Goal: Information Seeking & Learning: Check status

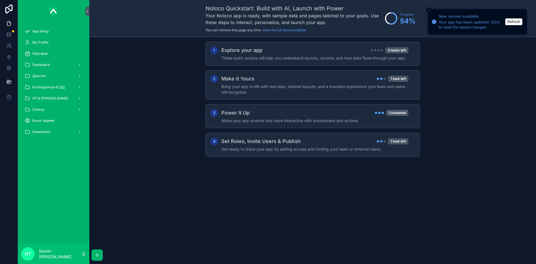
click at [43, 99] on span "НТ & [PERSON_NAME]" at bounding box center [50, 98] width 36 height 4
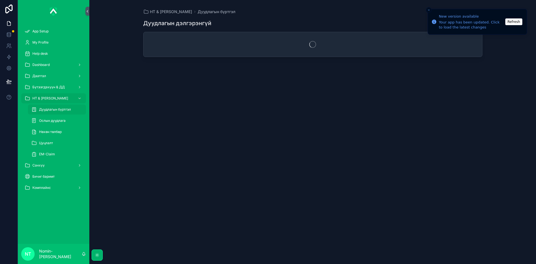
click at [43, 99] on span "НТ & [PERSON_NAME]" at bounding box center [50, 98] width 36 height 4
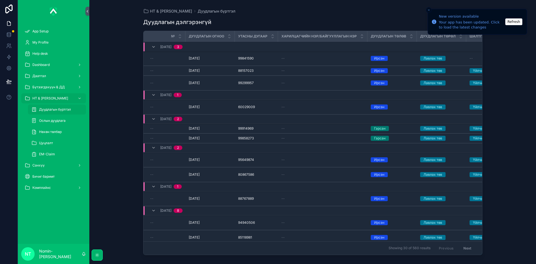
click at [43, 166] on span "Санхүү" at bounding box center [38, 165] width 12 height 4
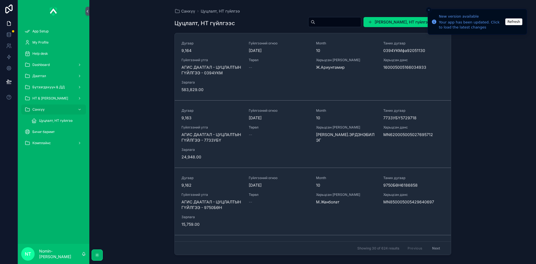
click at [53, 120] on span "Цуцлалт, НТ гүйлгээ" at bounding box center [55, 120] width 33 height 4
click at [367, 71] on div "Харьцсан дансны нэр Ж.Ариунтамир" at bounding box center [346, 67] width 61 height 18
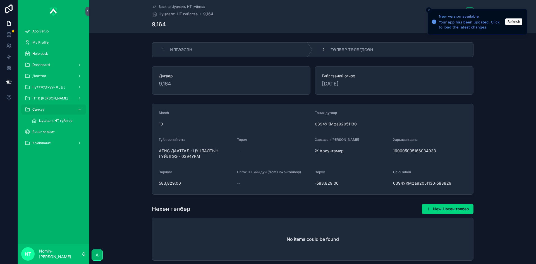
click at [333, 51] on span "ТӨЛБӨР ТӨЛӨГДСӨН" at bounding box center [351, 50] width 42 height 6
drag, startPoint x: 433, startPoint y: 151, endPoint x: 392, endPoint y: 151, distance: 41.3
click at [393, 151] on span "160005005166034933" at bounding box center [430, 151] width 74 height 6
copy span "160005005166034933"
drag, startPoint x: 157, startPoint y: 183, endPoint x: 178, endPoint y: 184, distance: 21.0
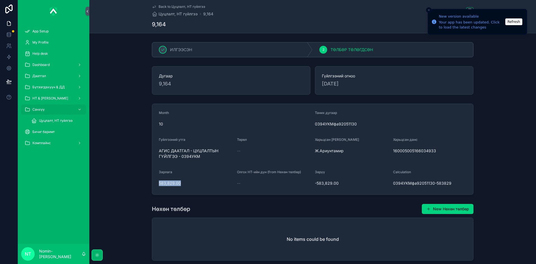
click at [178, 184] on form "Month 10 Таних дугаар 0394УКМфа92051130 Гүйлгээний утга АГИС ДААТГАЛ - ЦУЦЛАЛТЫ…" at bounding box center [312, 149] width 321 height 90
copy span "583,829.00"
drag, startPoint x: 157, startPoint y: 149, endPoint x: 219, endPoint y: 162, distance: 63.2
click at [219, 162] on form "Month 10 Таних дугаар 0394УКМфа92051130 Гүйлгээний утга АГИС ДААТГАЛ - ЦУЦЛАЛТЫ…" at bounding box center [312, 149] width 321 height 90
copy span "АГИС ДААТГАЛ - ЦУЦЛАЛТЫН ГҮЙЛГЭЭ - 0394УКМ"
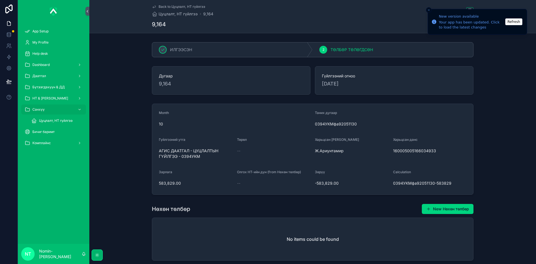
drag, startPoint x: 385, startPoint y: 151, endPoint x: 428, endPoint y: 154, distance: 42.7
click at [428, 154] on form "Month 10 Таних дугаар 0394УКМфа92051130 Гүйлгээний утга АГИС ДААТГАЛ - ЦУЦЛАЛТЫ…" at bounding box center [312, 149] width 321 height 90
drag, startPoint x: 439, startPoint y: 150, endPoint x: 406, endPoint y: 151, distance: 32.7
click at [406, 151] on span "160005005166034933" at bounding box center [430, 151] width 74 height 6
drag, startPoint x: 392, startPoint y: 151, endPoint x: 432, endPoint y: 153, distance: 40.8
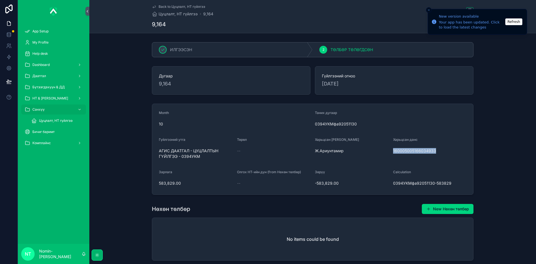
click at [432, 153] on span "160005005166034933" at bounding box center [430, 151] width 74 height 6
copy span "160005005166034933"
drag, startPoint x: 158, startPoint y: 182, endPoint x: 181, endPoint y: 184, distance: 23.5
click at [181, 184] on span "583,829.00" at bounding box center [196, 183] width 74 height 6
copy span "583,829.00"
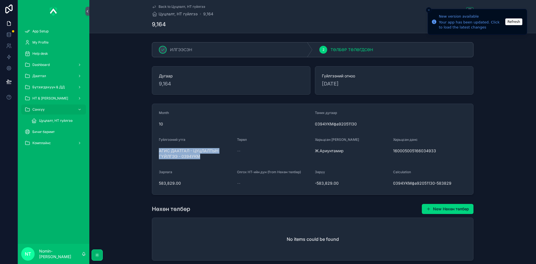
drag, startPoint x: 178, startPoint y: 153, endPoint x: 201, endPoint y: 158, distance: 23.4
click at [201, 158] on form "Month 10 Таних дугаар 0394УКМфа92051130 Гүйлгээний утга АГИС ДААТГАЛ - ЦУЦЛАЛТЫ…" at bounding box center [312, 149] width 321 height 90
copy span "АГИС ДААТГАЛ - ЦУЦЛАЛТЫН ГҮЙЛГЭЭ - 0394УКМ"
drag, startPoint x: 62, startPoint y: 120, endPoint x: 67, endPoint y: 120, distance: 5.3
click at [62, 120] on span "Цуцлалт, НТ гүйлгээ" at bounding box center [55, 120] width 33 height 4
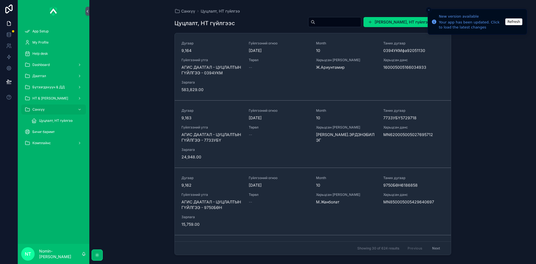
click at [215, 128] on span "Гүйлгээний утга" at bounding box center [211, 127] width 61 height 4
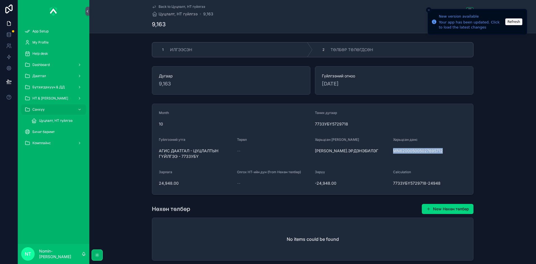
drag, startPoint x: 391, startPoint y: 151, endPoint x: 441, endPoint y: 153, distance: 50.3
click at [441, 153] on form "Month 10 Таних дугаар 7733УБҮ5729718 Гүйлгээний утга АГИС ДААТГАЛ - ЦУЦЛАЛТЫН Г…" at bounding box center [312, 149] width 321 height 90
copy span "MN620005005027695712"
drag, startPoint x: 156, startPoint y: 185, endPoint x: 182, endPoint y: 186, distance: 26.0
click at [182, 186] on form "Month 10 Таних дугаар 7733УБҮ5729718 Гүйлгээний утга АГИС ДААТГАЛ - ЦУЦЛАЛТЫН Г…" at bounding box center [312, 149] width 321 height 90
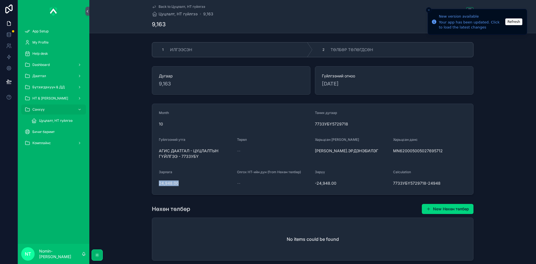
copy span "24,948.00"
drag, startPoint x: 156, startPoint y: 150, endPoint x: 197, endPoint y: 159, distance: 41.4
click at [197, 159] on form "Month 10 Таних дугаар 7733УБҮ5729718 Гүйлгээний утга АГИС ДААТГАЛ - ЦУЦЛАЛТЫН Г…" at bounding box center [312, 149] width 321 height 90
copy span "АГИС ДААТГАЛ - ЦУЦЛАЛТЫН ГҮЙЛГЭЭ - 7733УБҮ"
click at [367, 57] on div "2 ТӨЛБӨР ТӨЛӨГДСӨН" at bounding box center [392, 49] width 160 height 15
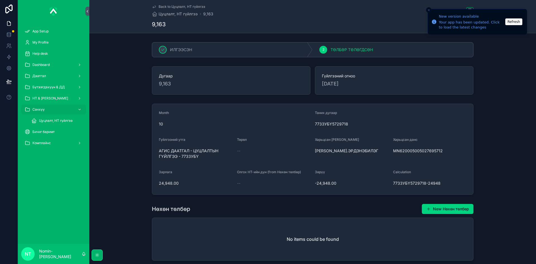
click at [71, 121] on span "Цуцлалт, НТ гүйлгээ" at bounding box center [55, 120] width 33 height 4
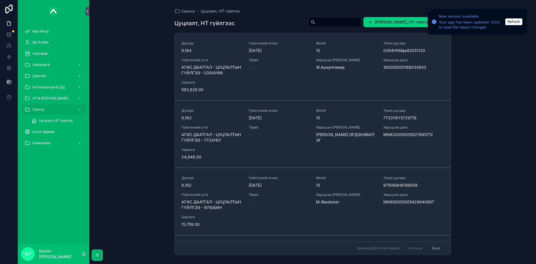
click at [49, 120] on span "Цуцлалт, НТ гүйлгээ" at bounding box center [55, 120] width 33 height 4
click at [250, 209] on div "Төрөл --" at bounding box center [279, 201] width 61 height 18
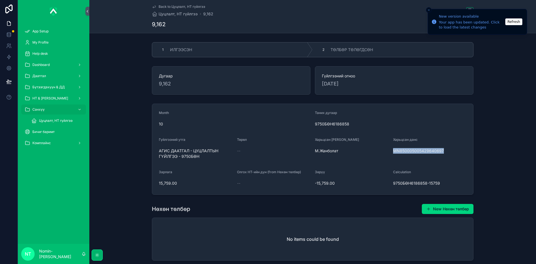
drag, startPoint x: 390, startPoint y: 150, endPoint x: 441, endPoint y: 153, distance: 51.4
click at [441, 153] on form "Month 10 Таних дугаар 9750БӨН6186858 Гүйлгээний утга АГИС ДААТГАЛ - ЦУЦЛАЛТЫН Г…" at bounding box center [312, 149] width 321 height 90
copy span "MN850005005429640697"
drag, startPoint x: 157, startPoint y: 183, endPoint x: 184, endPoint y: 186, distance: 27.0
click at [184, 186] on div "15,759.00" at bounding box center [196, 183] width 74 height 9
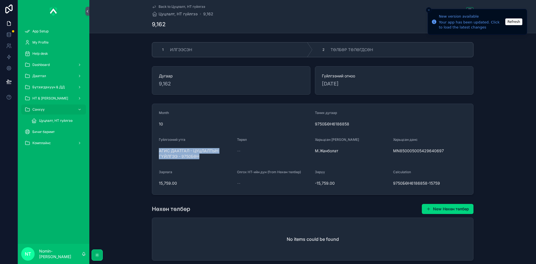
drag, startPoint x: 157, startPoint y: 152, endPoint x: 201, endPoint y: 159, distance: 44.4
click at [201, 159] on form "Month 10 Таних дугаар 9750БӨН6186858 Гүйлгээний утга АГИС ДААТГАЛ - ЦУЦЛАЛТЫН Г…" at bounding box center [312, 149] width 321 height 90
click at [361, 50] on span "ТӨЛБӨР ТӨЛӨГДСӨН" at bounding box center [351, 50] width 42 height 6
